Goal: Find specific page/section: Find specific page/section

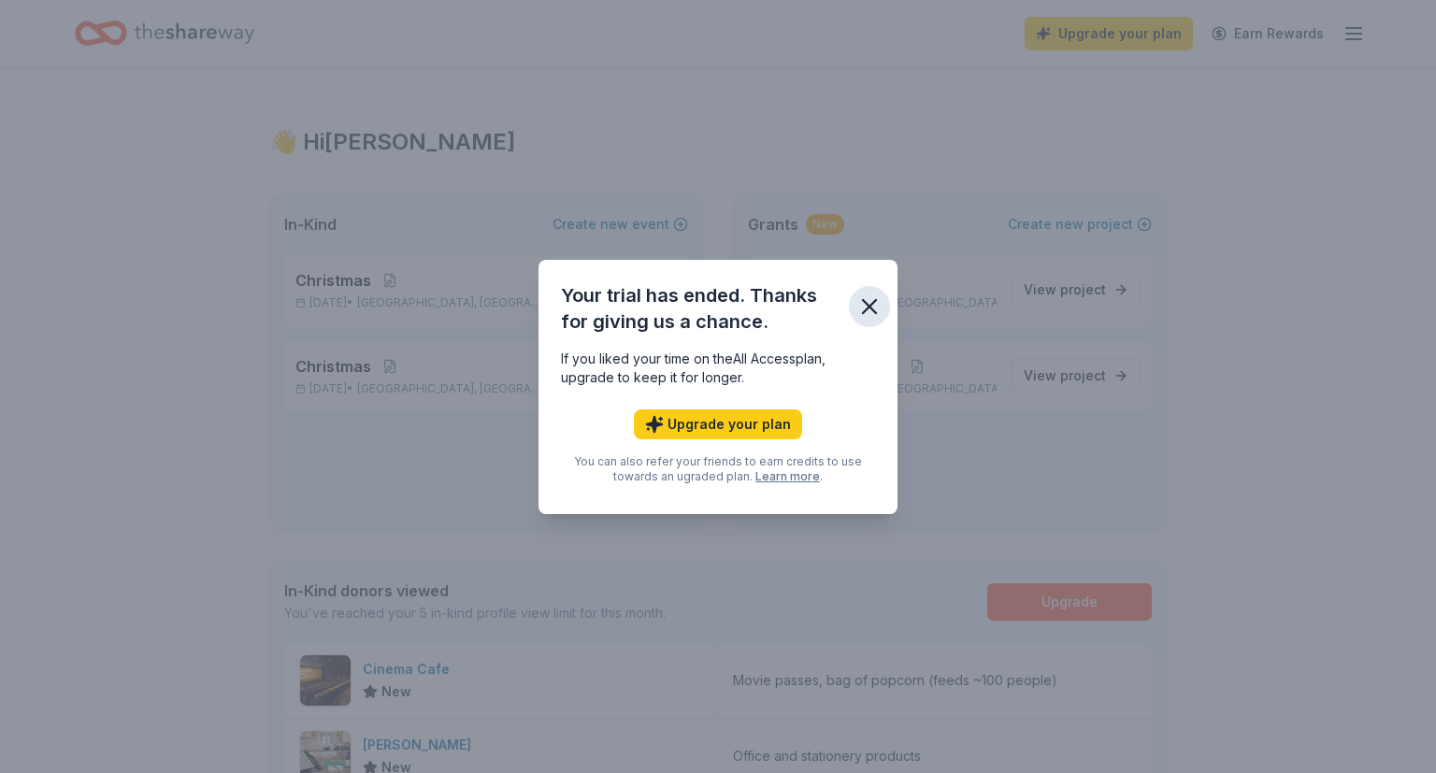
click at [880, 304] on icon "button" at bounding box center [869, 306] width 26 height 26
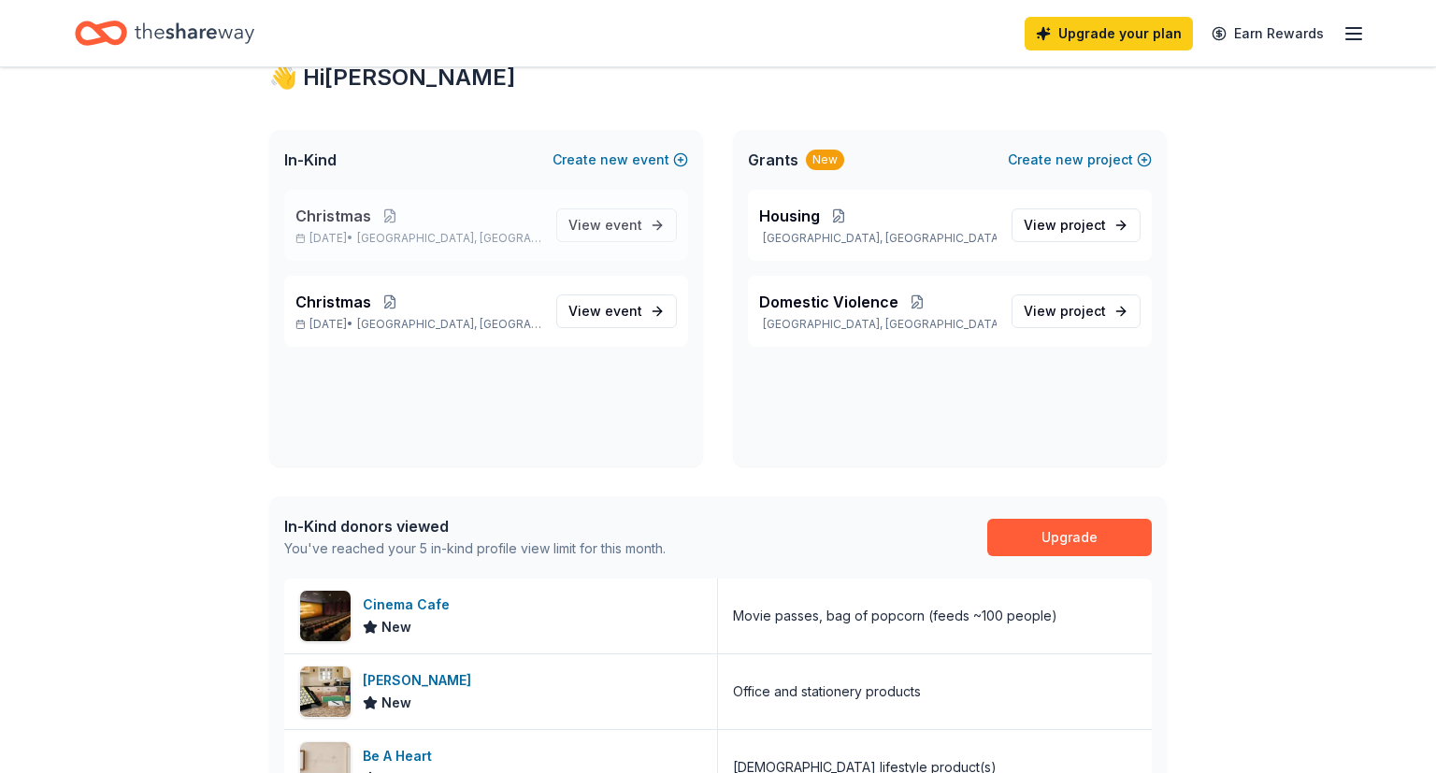
scroll to position [98, 0]
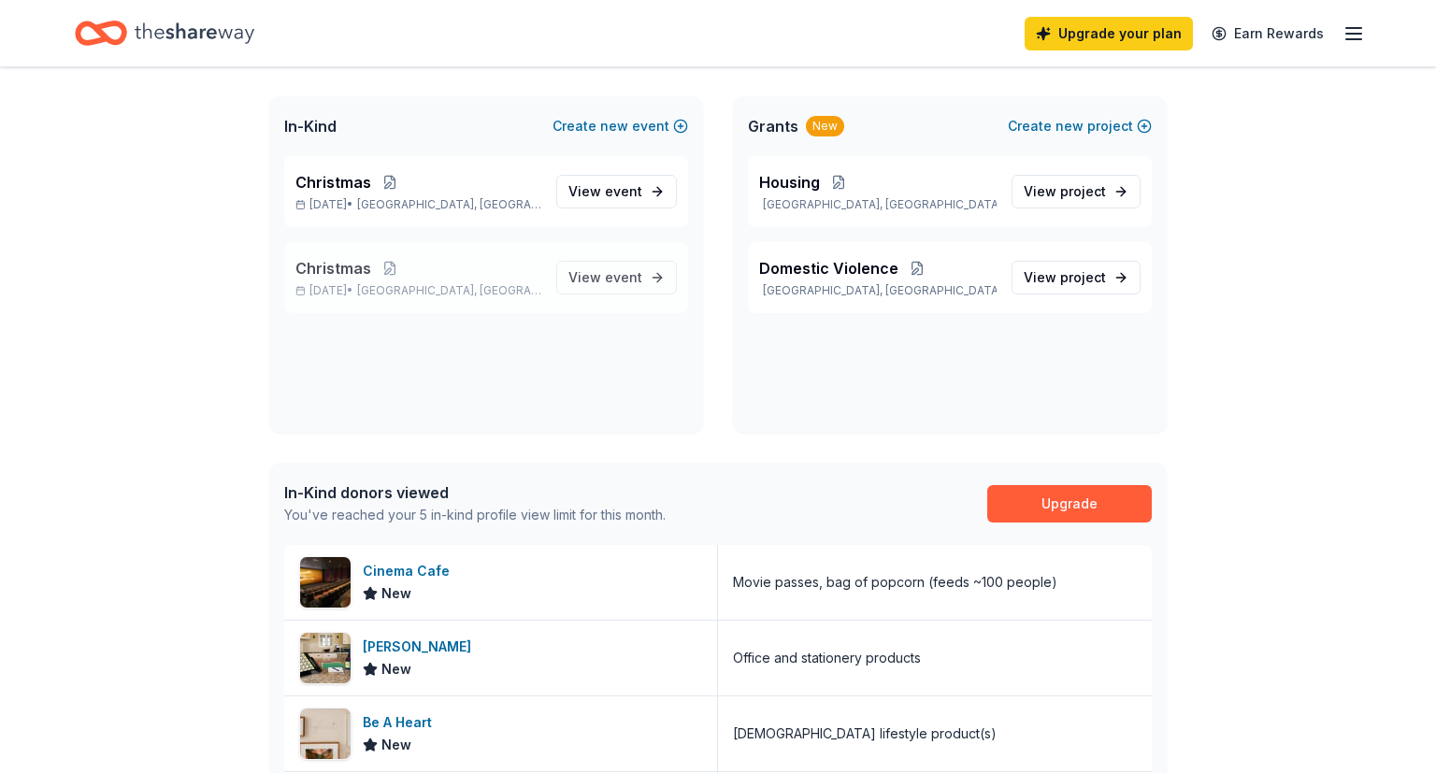
click at [454, 284] on span "[GEOGRAPHIC_DATA], [GEOGRAPHIC_DATA]" at bounding box center [449, 290] width 184 height 15
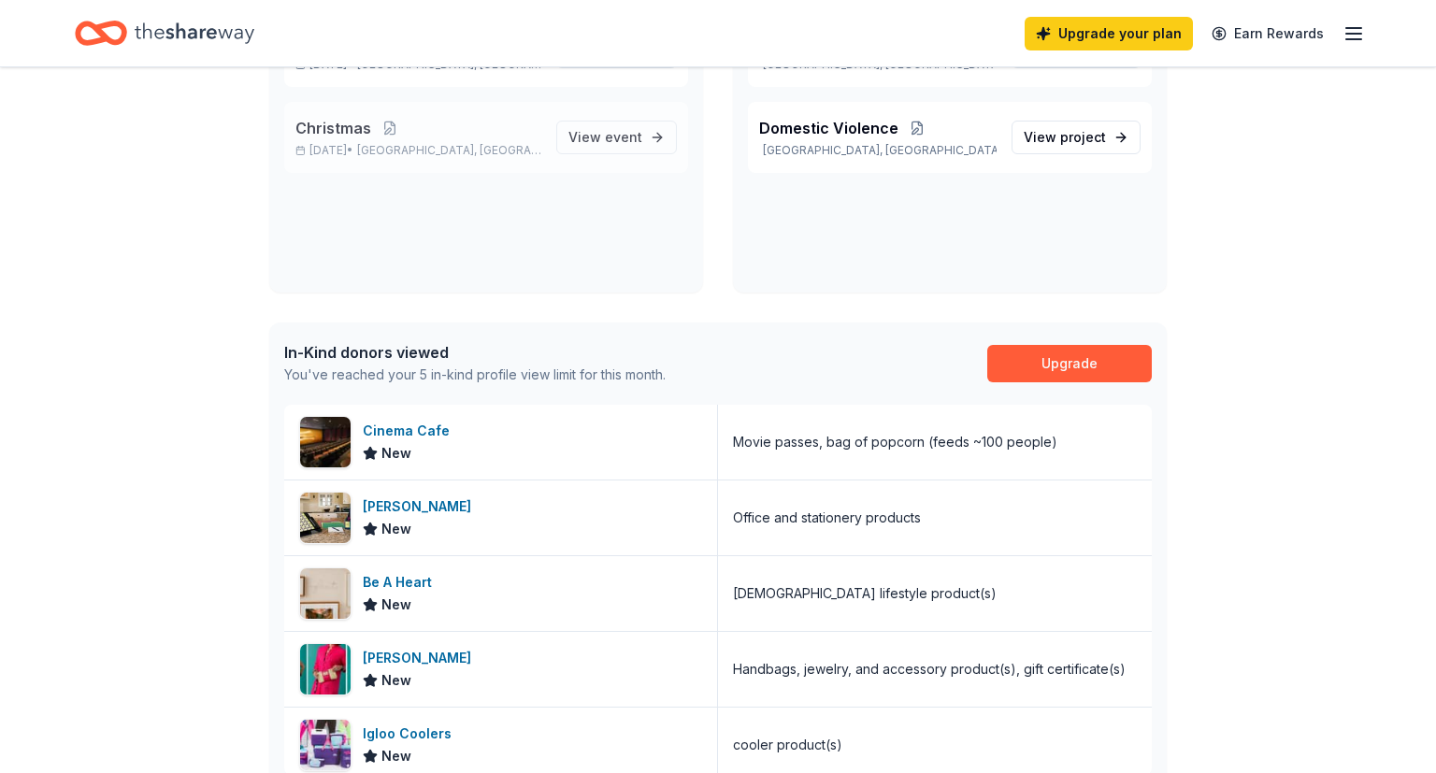
scroll to position [98, 0]
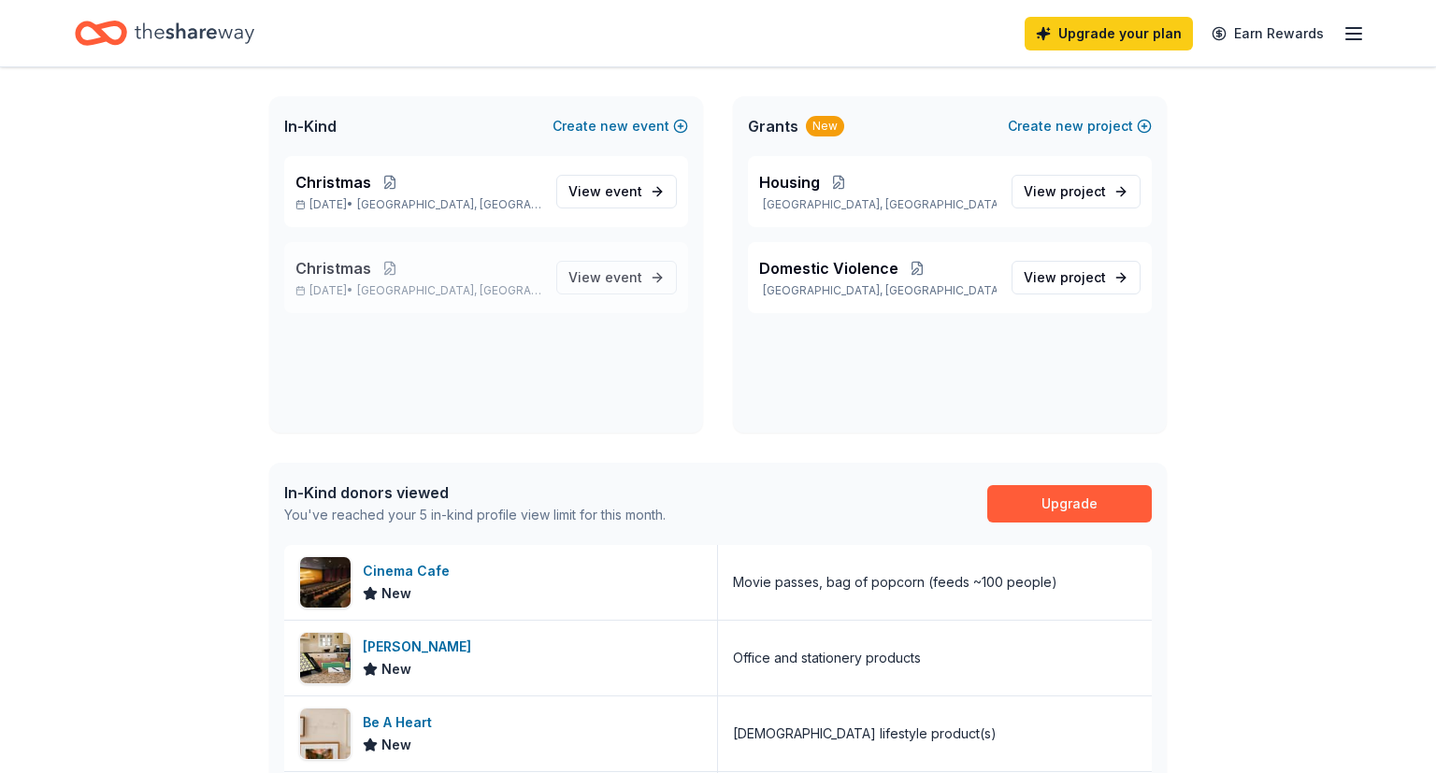
click at [415, 290] on span "[GEOGRAPHIC_DATA], [GEOGRAPHIC_DATA]" at bounding box center [449, 290] width 184 height 15
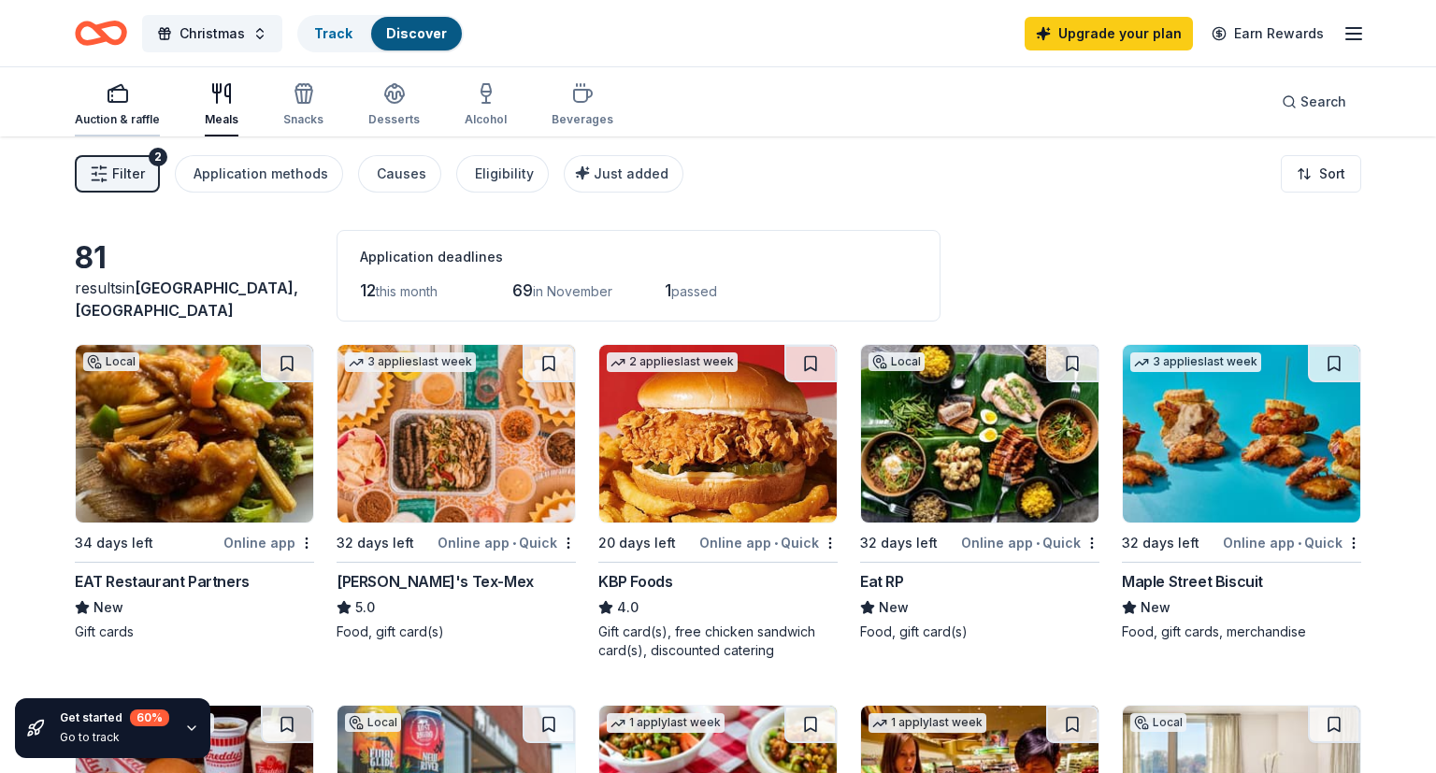
click at [122, 120] on div "Auction & raffle" at bounding box center [117, 119] width 85 height 15
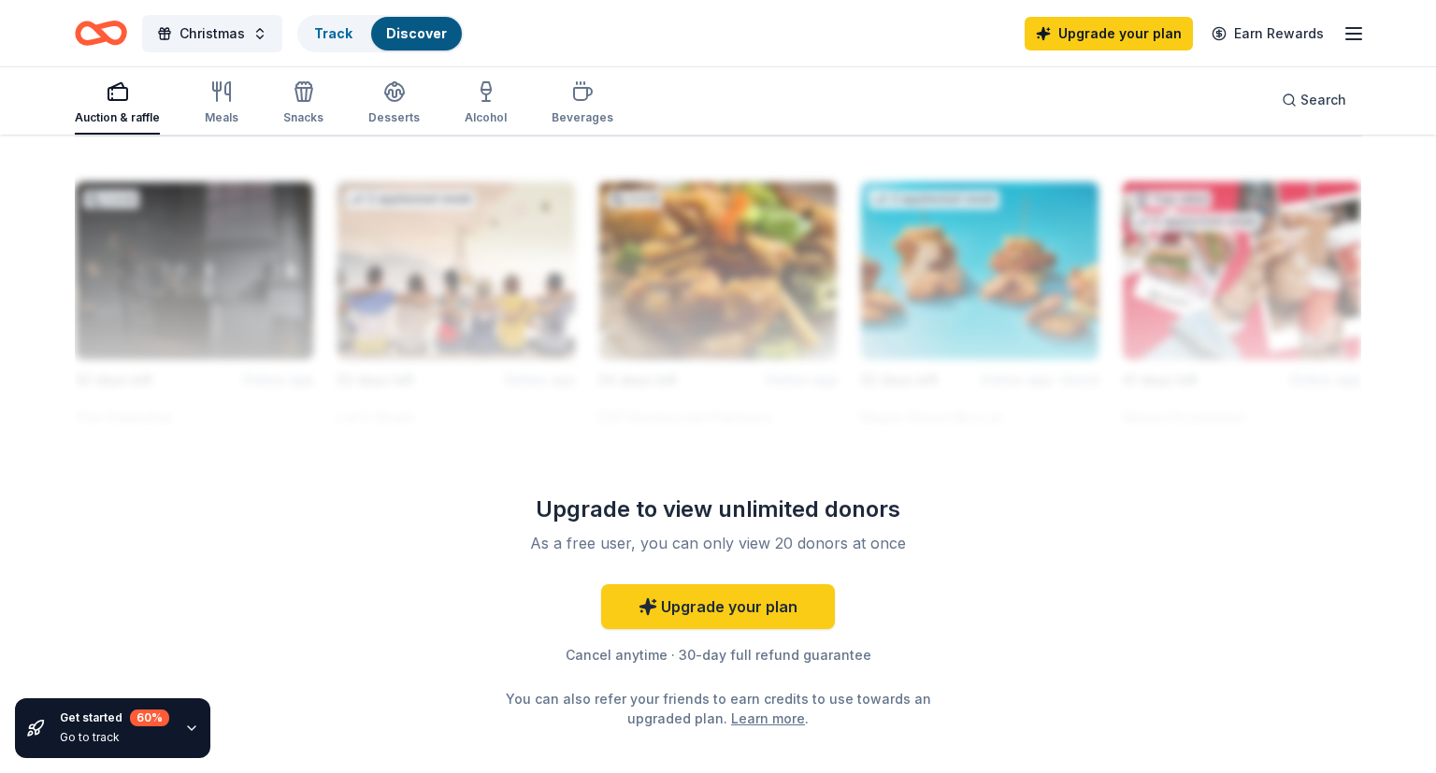
scroll to position [1678, 0]
